Goal: Information Seeking & Learning: Learn about a topic

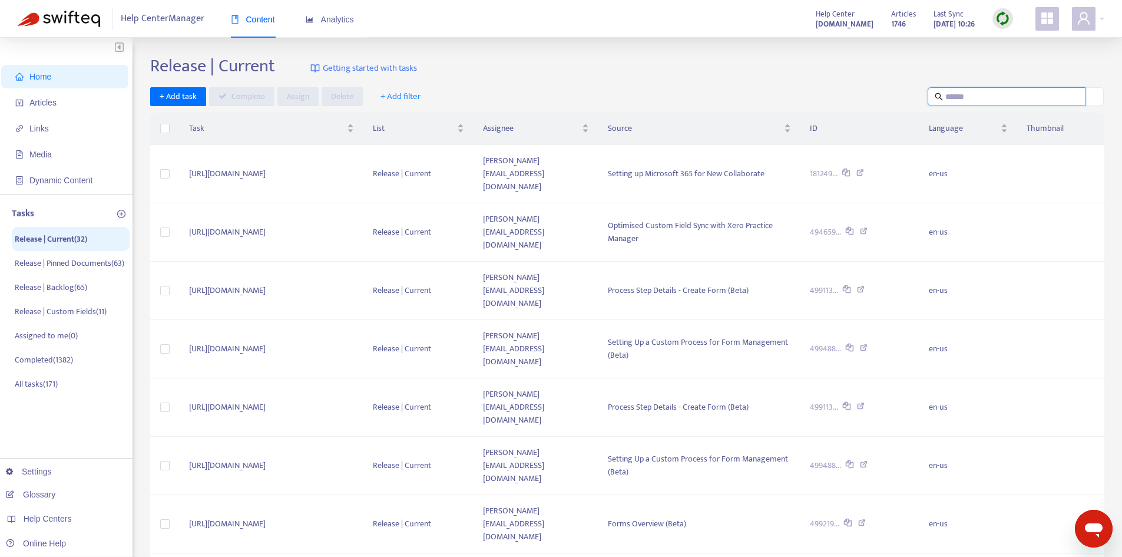
click at [972, 93] on input "text" at bounding box center [1008, 96] width 124 height 13
click at [56, 80] on span "Home" at bounding box center [67, 77] width 104 height 24
click at [71, 109] on span "Articles" at bounding box center [67, 103] width 104 height 24
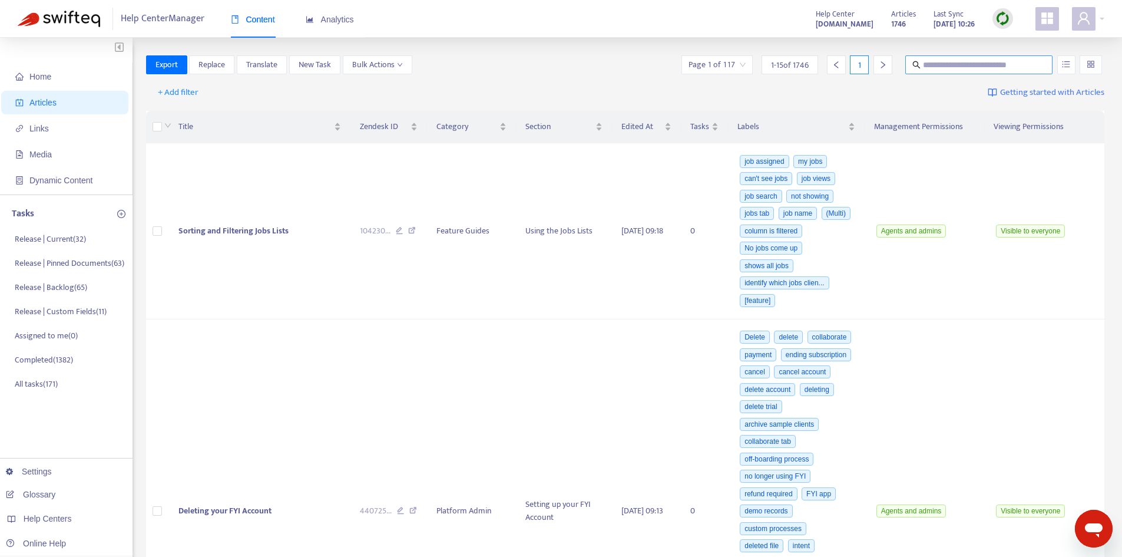
click at [983, 61] on input "text" at bounding box center [979, 64] width 113 height 13
type input "****"
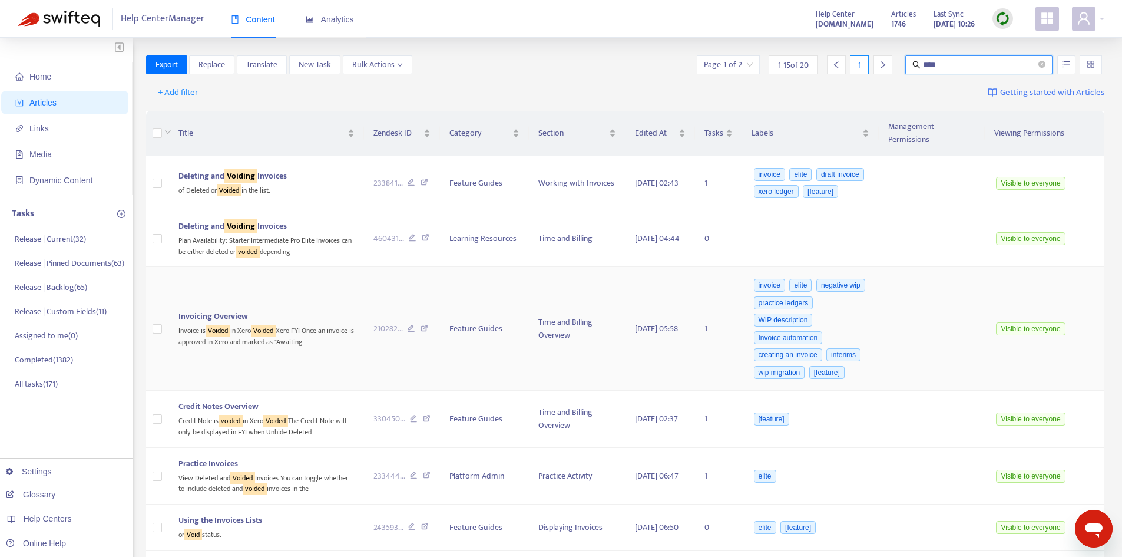
click at [256, 310] on div "Invoicing Overview" at bounding box center [267, 316] width 176 height 13
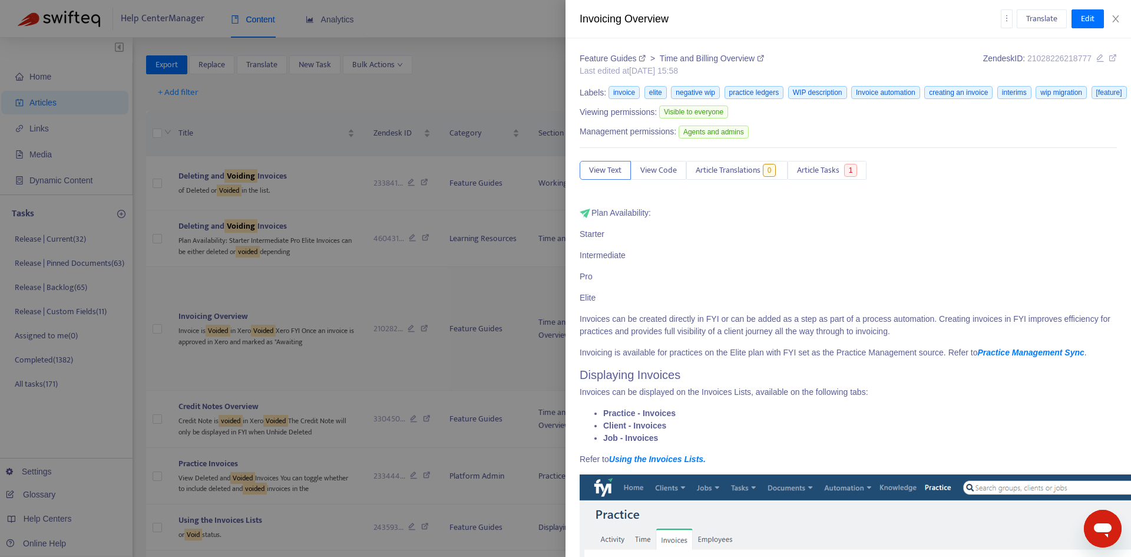
click at [223, 300] on div at bounding box center [565, 278] width 1131 height 557
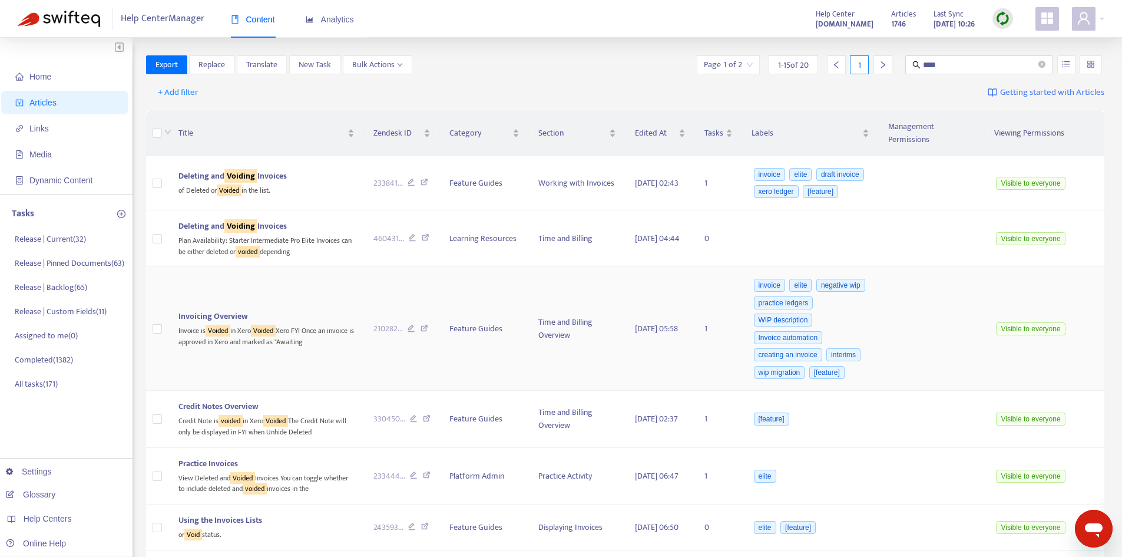
click at [223, 309] on span "Invoicing Overview" at bounding box center [214, 316] width 70 height 14
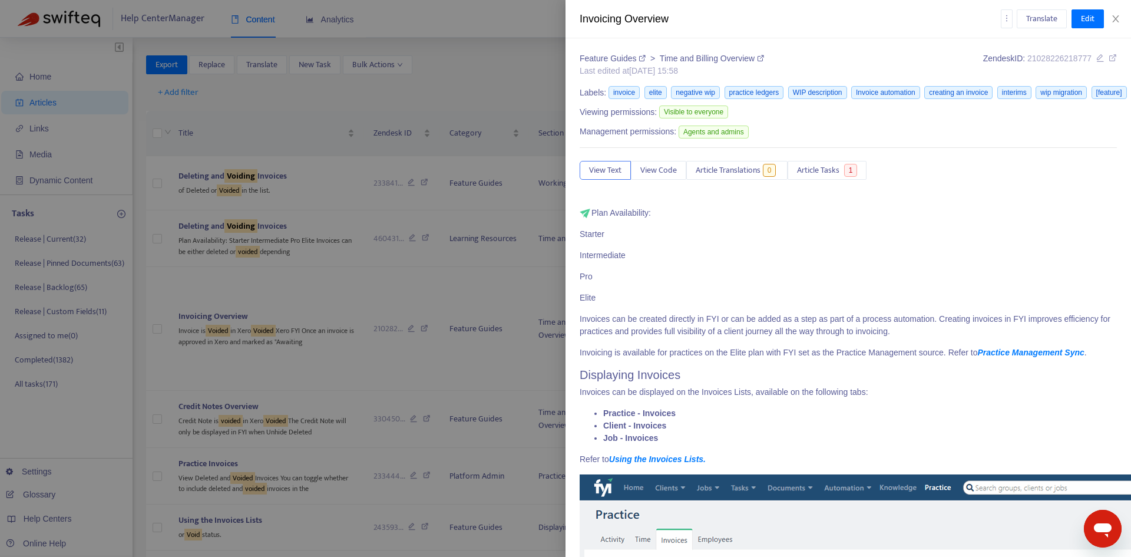
click at [759, 320] on p "Invoices can be created directly in FYI or can be added as a step as part of a …" at bounding box center [848, 325] width 537 height 25
click at [1109, 57] on icon at bounding box center [1113, 58] width 8 height 8
click at [1118, 21] on icon "close" at bounding box center [1115, 18] width 6 height 7
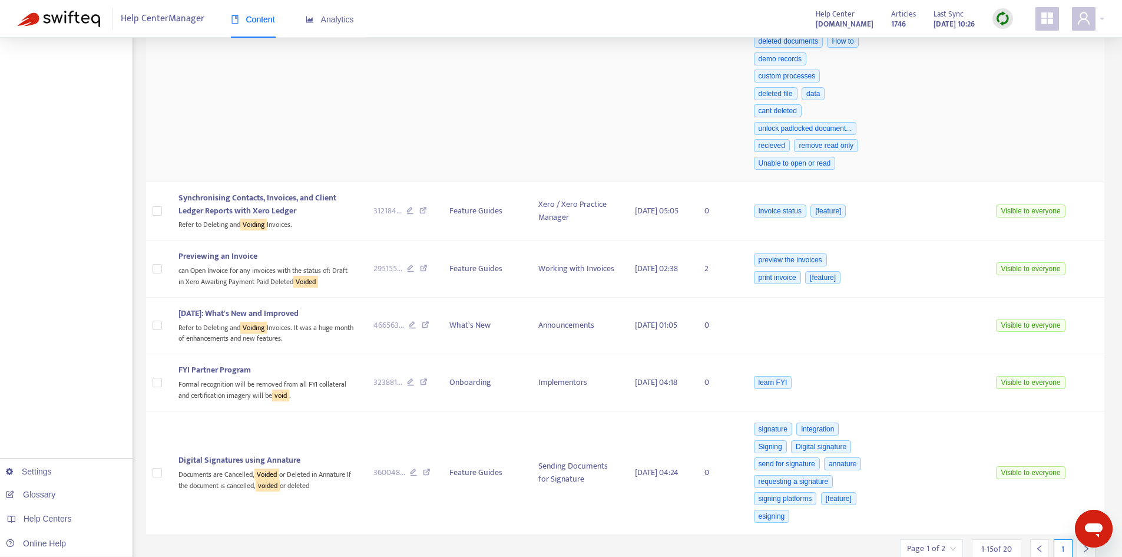
scroll to position [972, 0]
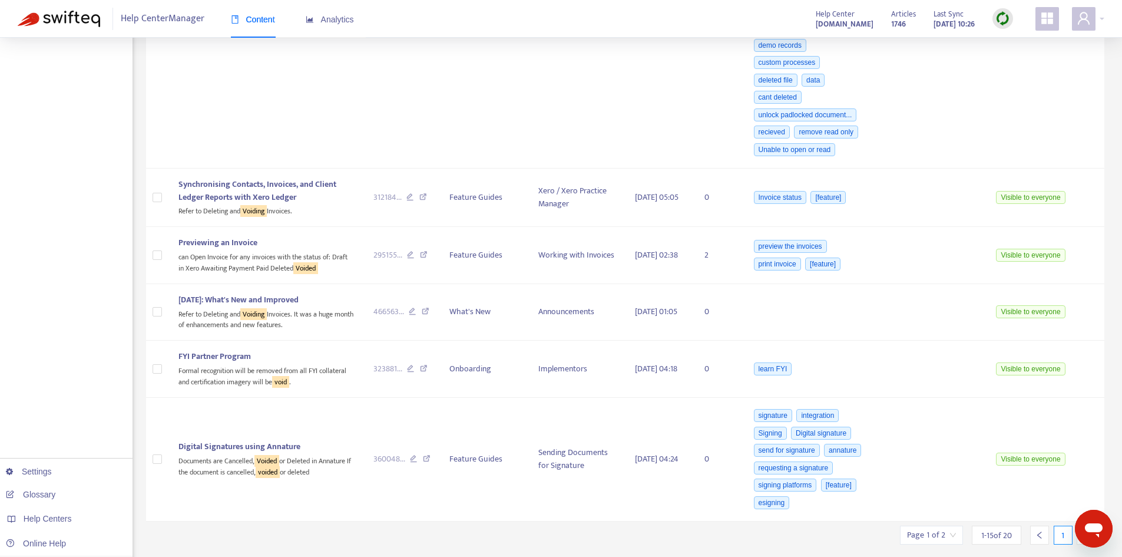
click at [961, 526] on div "Page 1 of 2" at bounding box center [931, 535] width 63 height 19
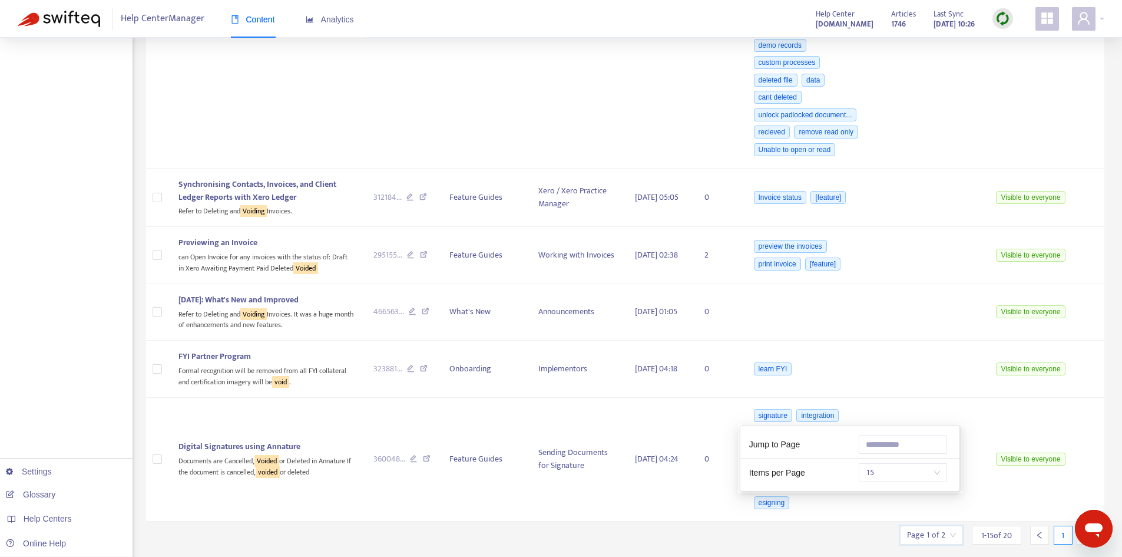
click at [911, 471] on span "15" at bounding box center [903, 473] width 74 height 18
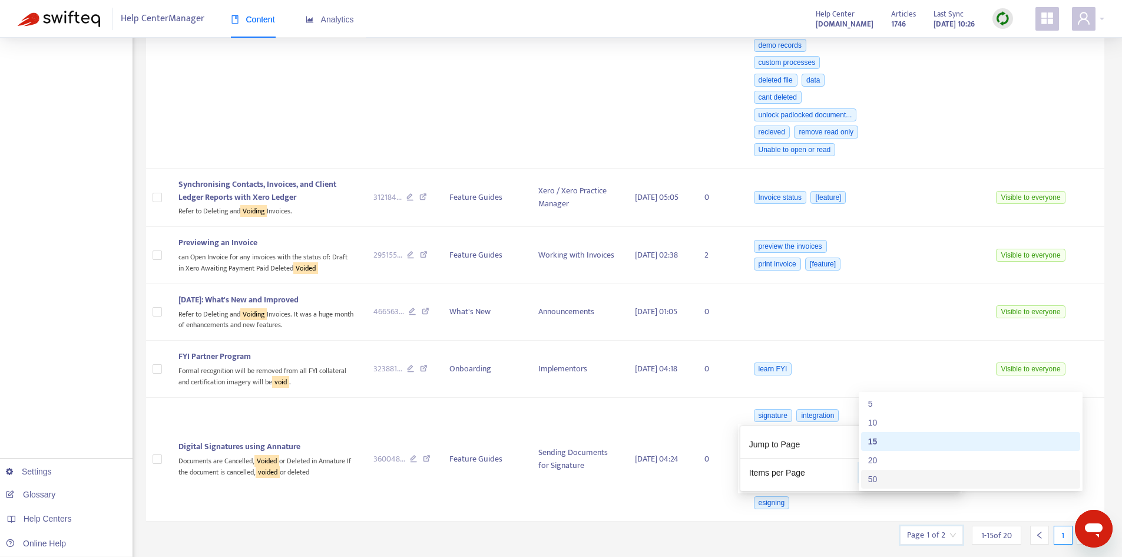
click at [880, 472] on div "50" at bounding box center [970, 478] width 205 height 13
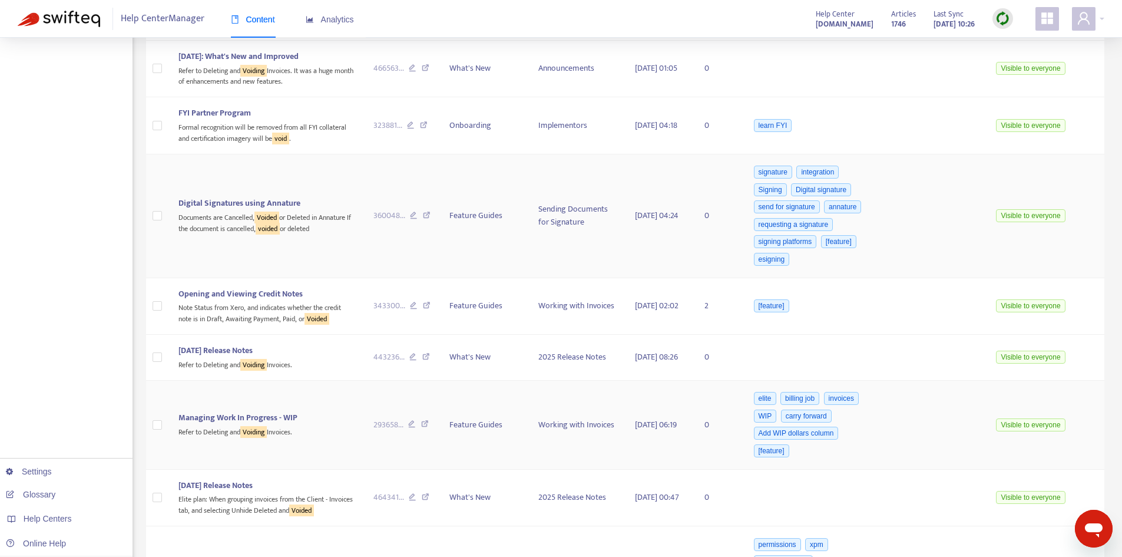
scroll to position [1108, 0]
